Goal: Use online tool/utility: Utilize a website feature to perform a specific function

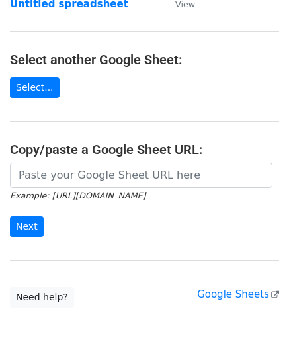
scroll to position [132, 0]
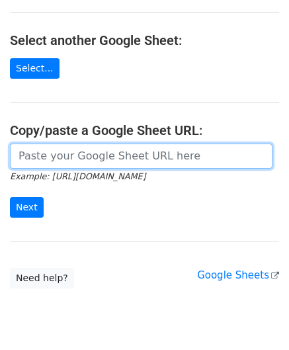
click at [62, 153] on input "url" at bounding box center [141, 155] width 262 height 25
paste input "[URL][DOMAIN_NAME]"
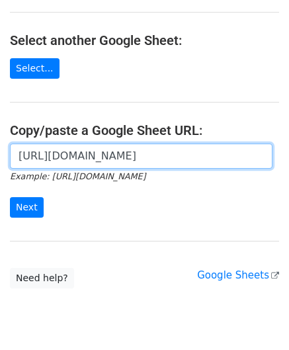
scroll to position [0, 305]
type input "[URL][DOMAIN_NAME]"
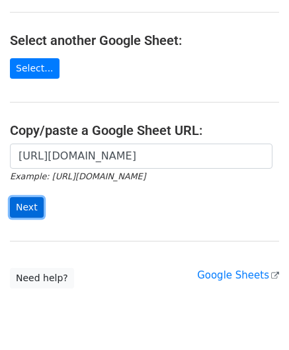
click at [31, 208] on input "Next" at bounding box center [27, 207] width 34 height 20
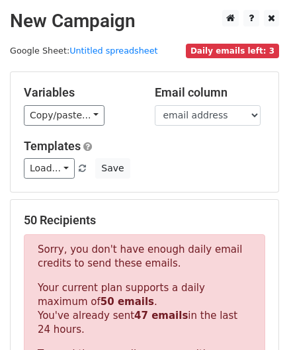
scroll to position [446, 0]
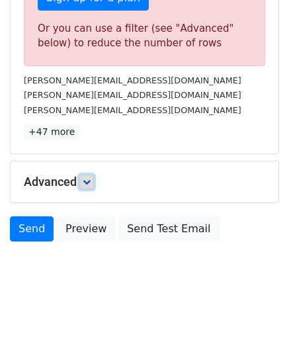
click at [90, 182] on link at bounding box center [86, 181] width 15 height 15
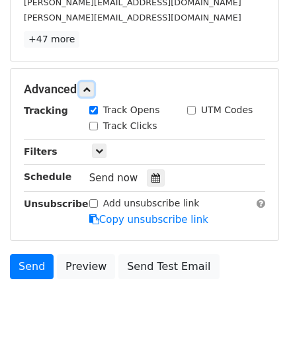
scroll to position [554, 0]
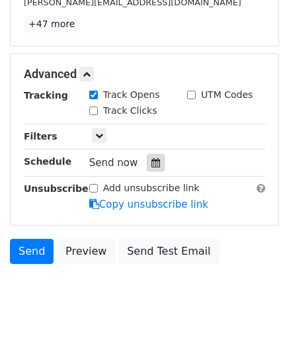
click at [151, 158] on icon at bounding box center [155, 162] width 9 height 9
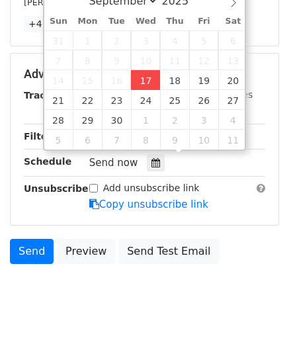
type input "2025-09-17 12:00"
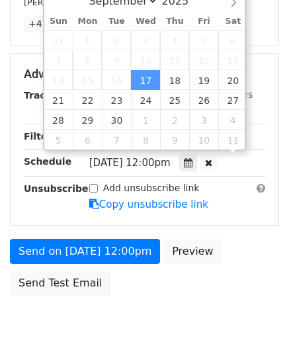
scroll to position [0, 0]
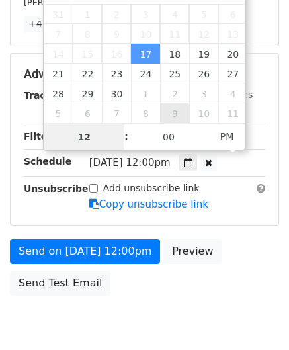
paste input "3"
type input "3"
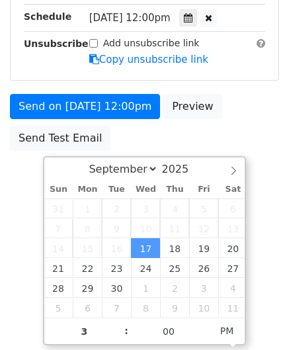
type input "2025-09-17 15:00"
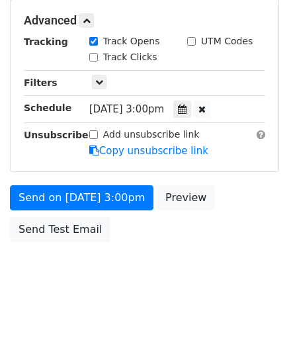
scroll to position [606, 0]
